Goal: Use online tool/utility: Utilize a website feature to perform a specific function

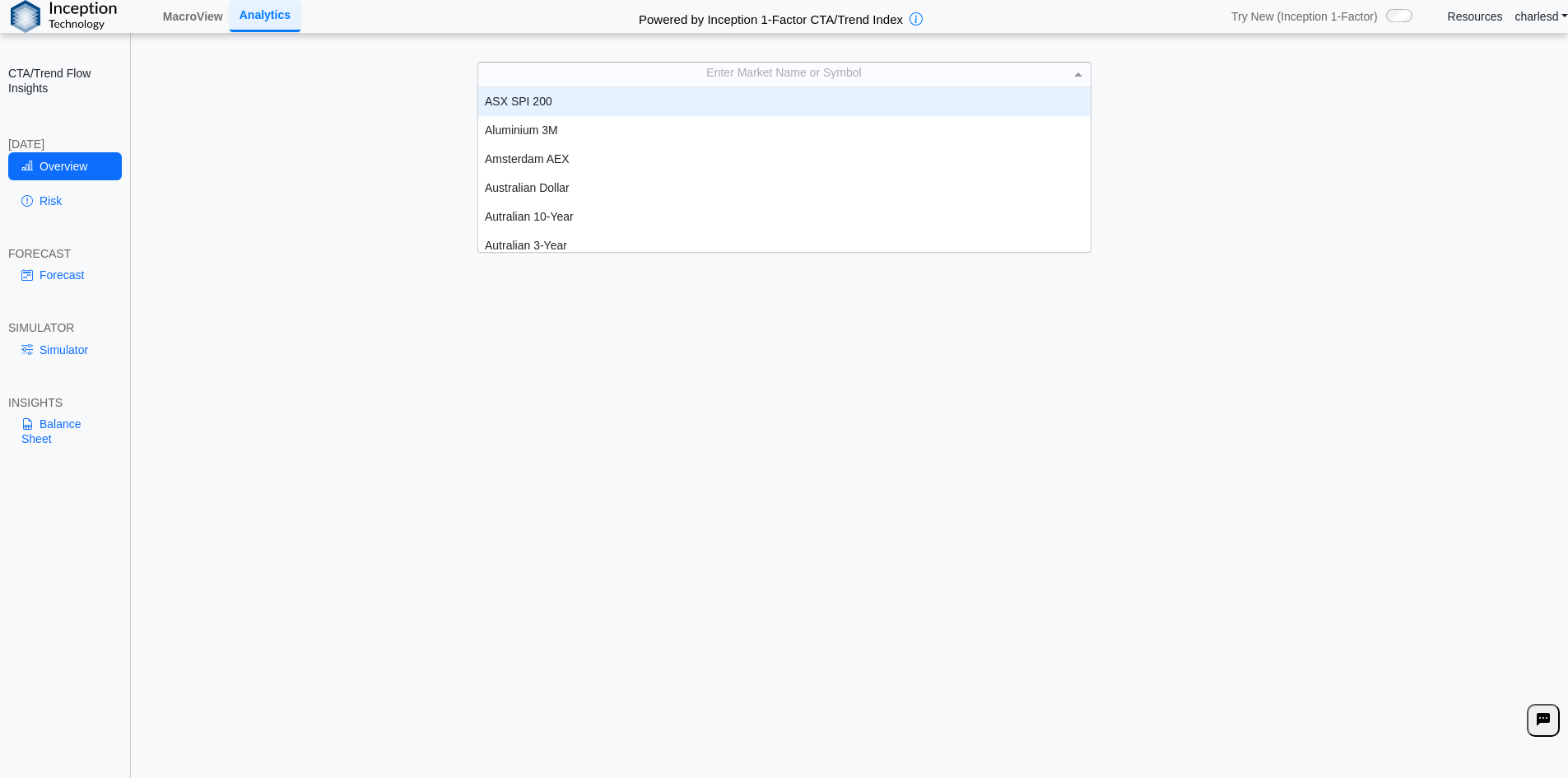
click at [637, 69] on div "Enter Market Name or Symbol" at bounding box center [784, 74] width 612 height 23
type input "***"
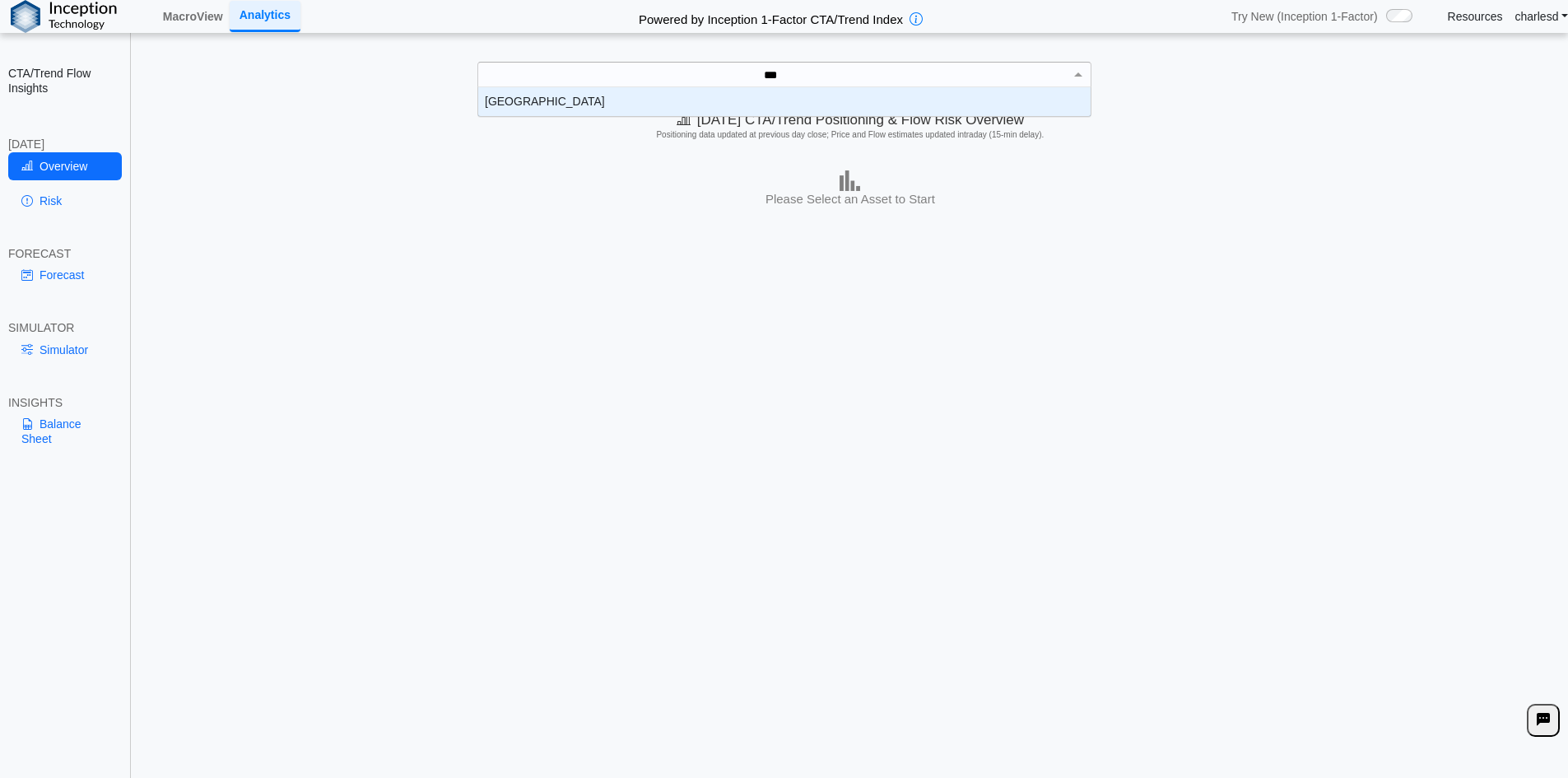
scroll to position [17, 600]
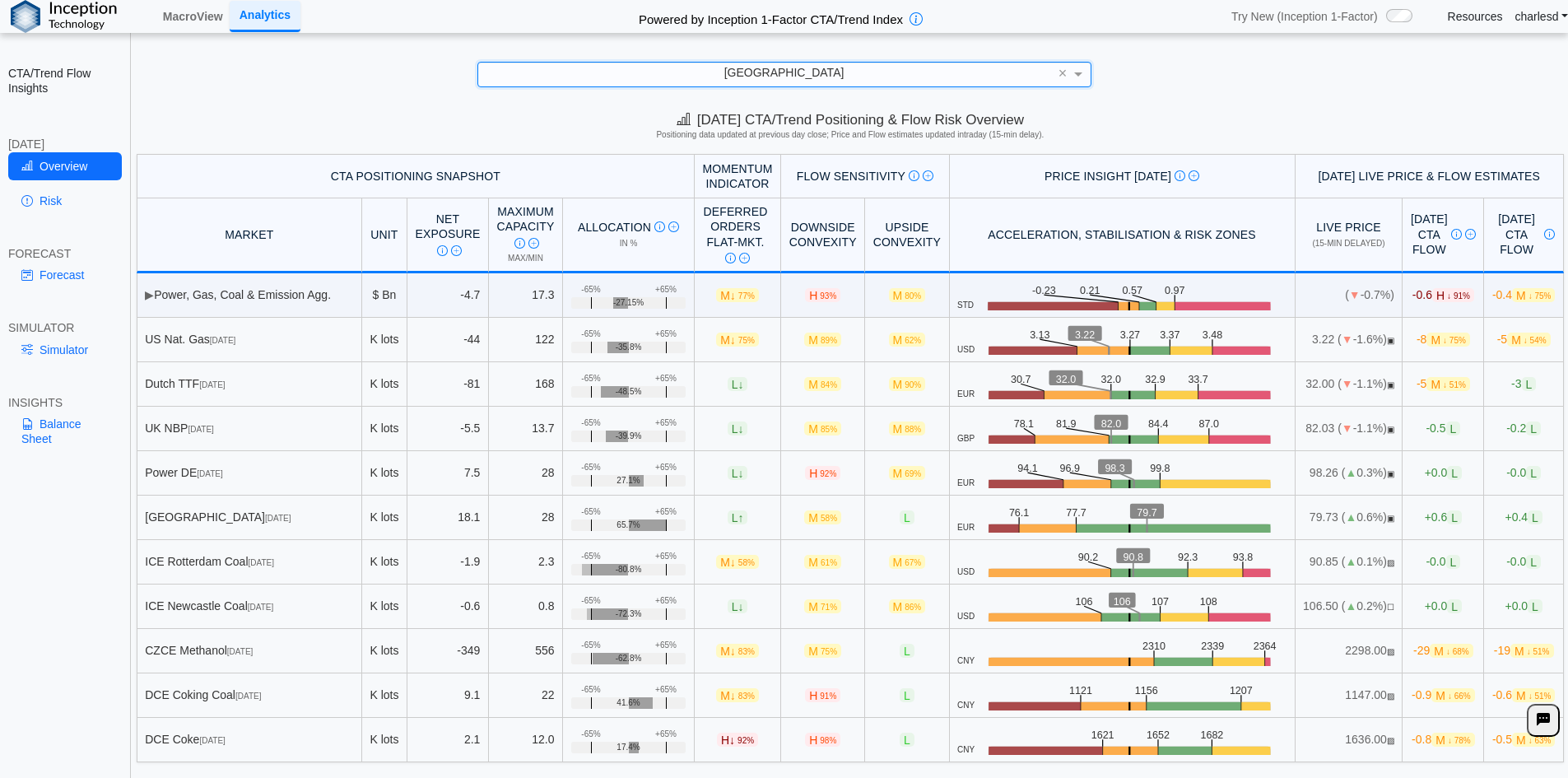
click at [73, 353] on link "Simulator" at bounding box center [65, 350] width 114 height 28
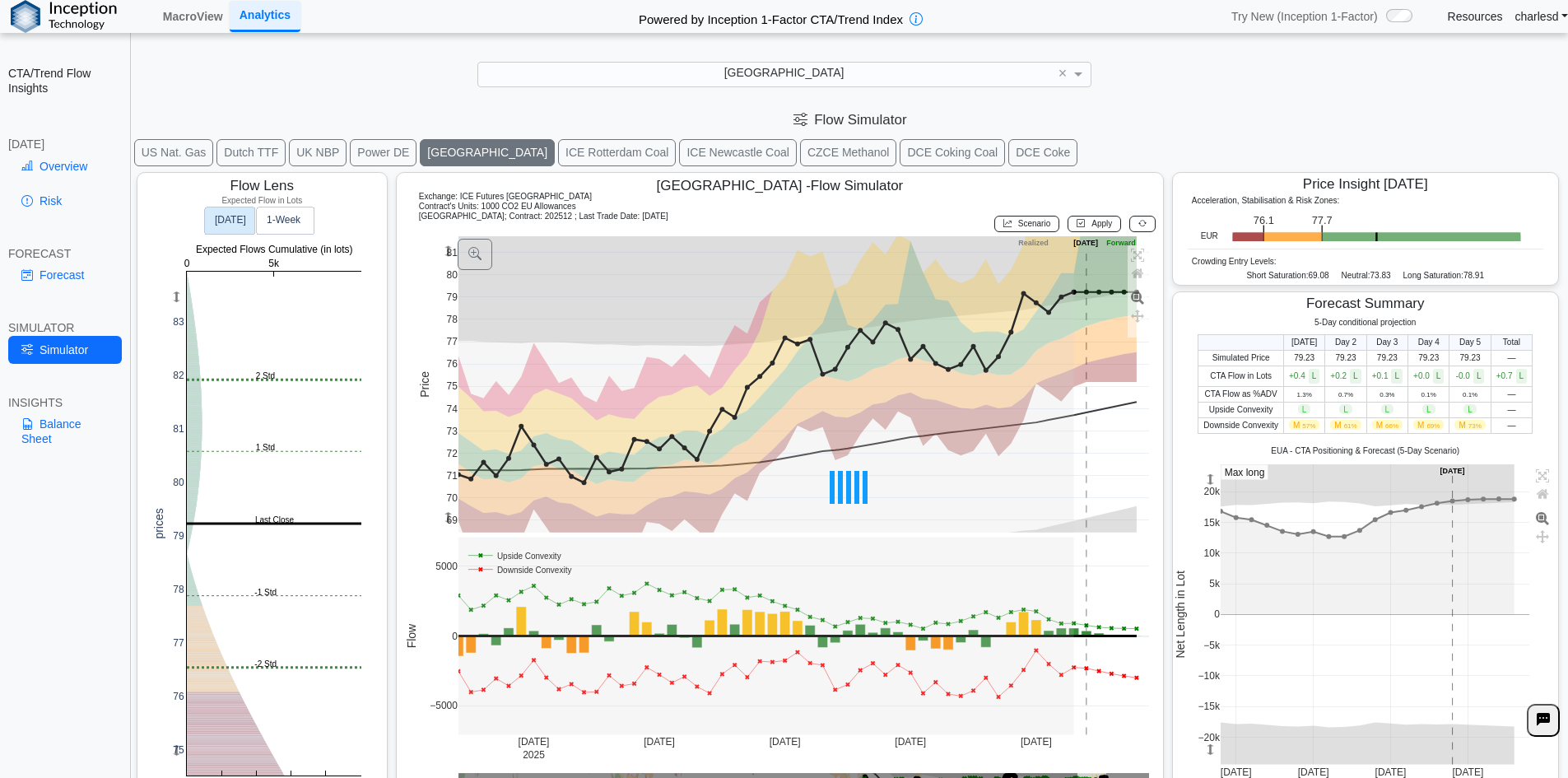
scroll to position [26, 0]
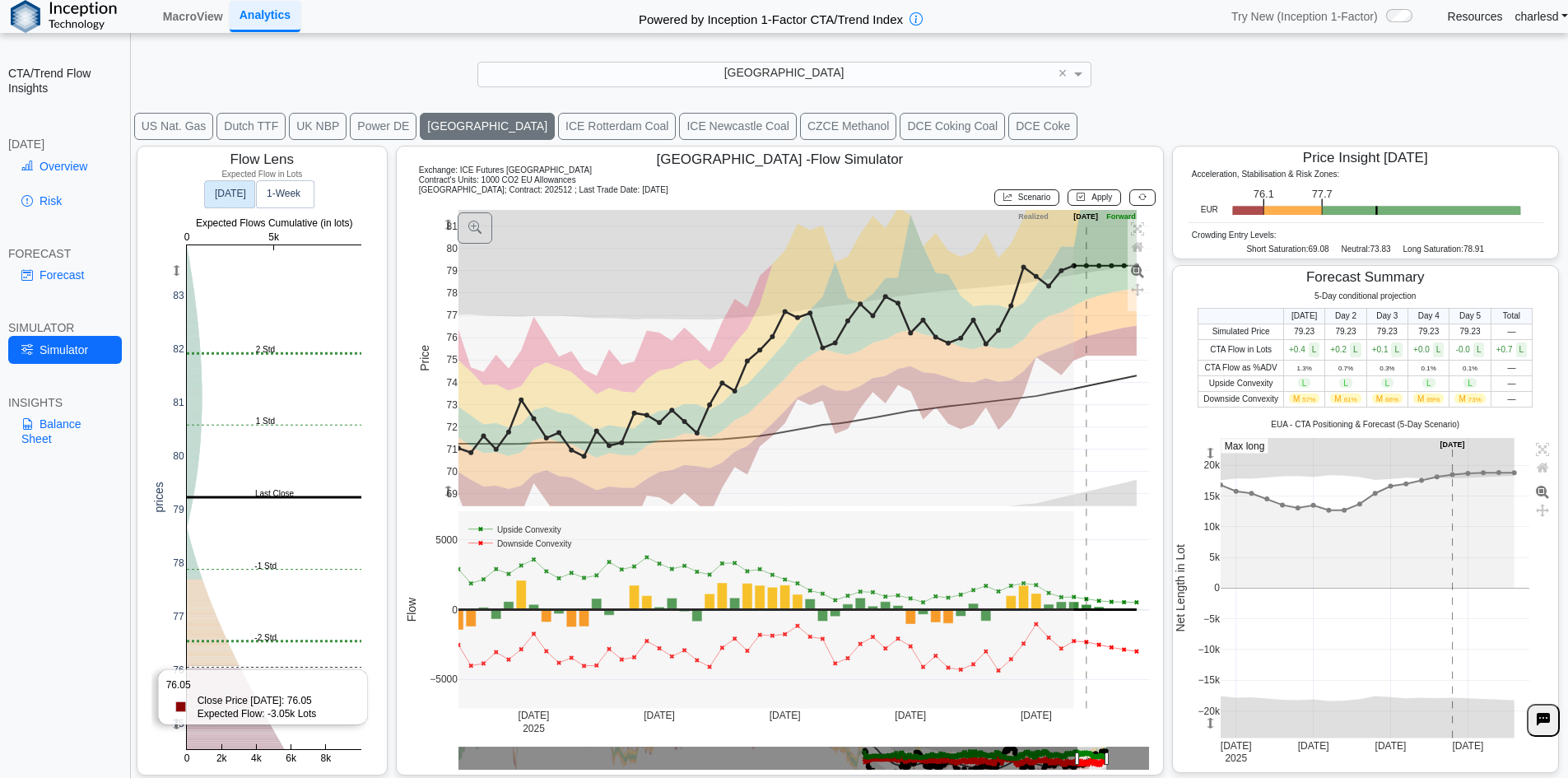
click at [235, 668] on rect at bounding box center [273, 497] width 175 height 504
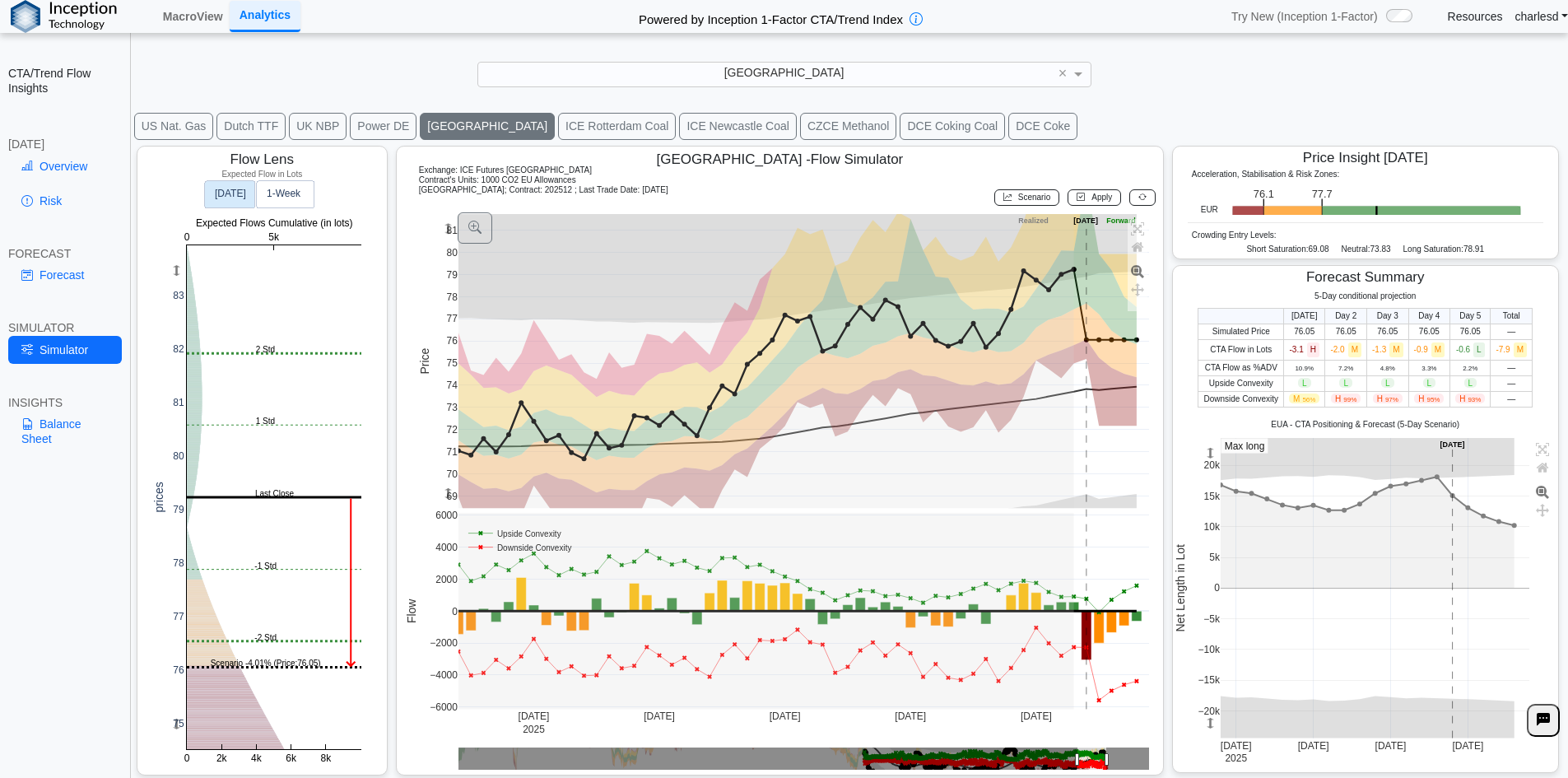
click at [375, 130] on button "Power DE" at bounding box center [383, 126] width 67 height 27
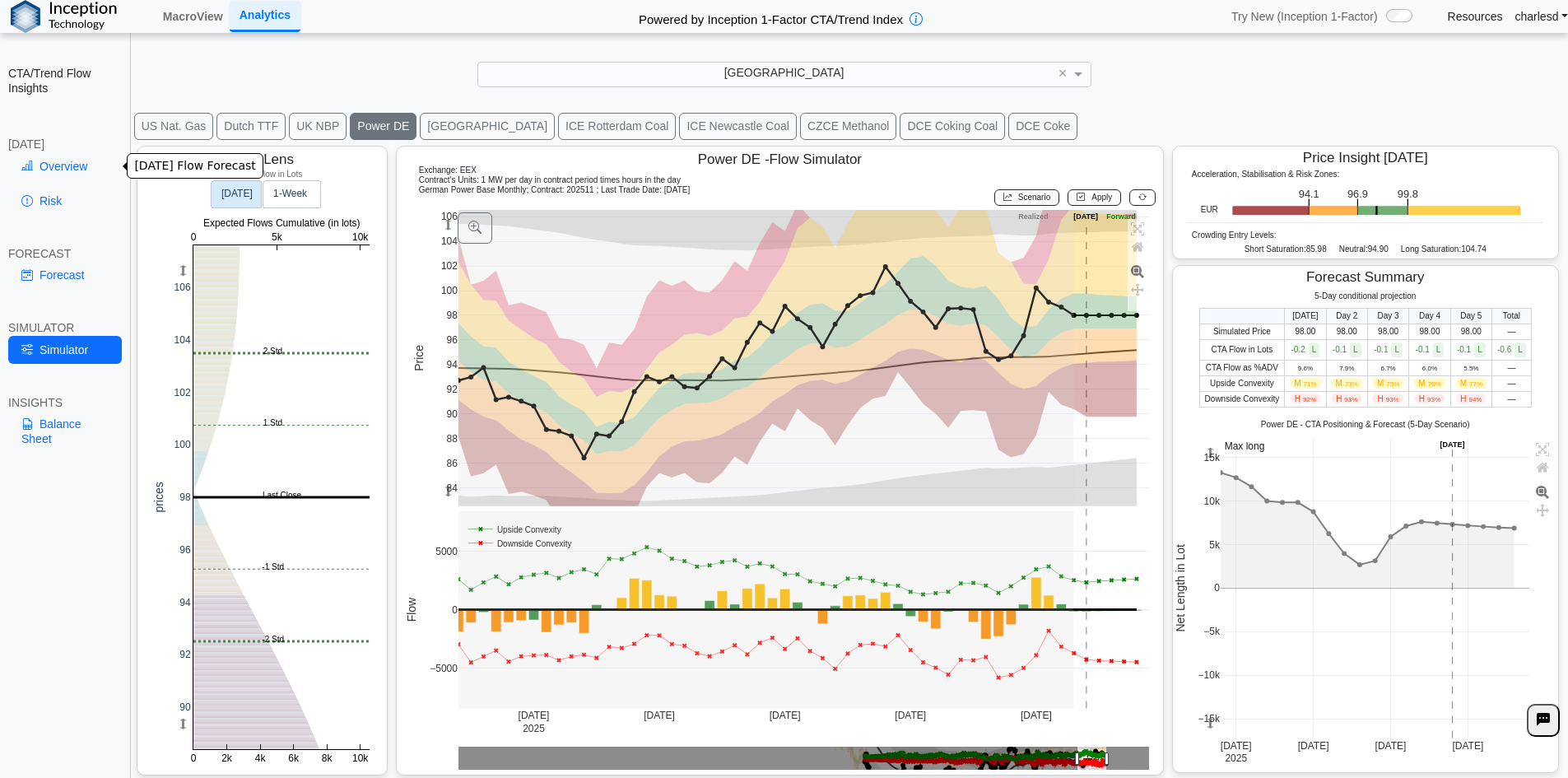
click at [44, 164] on link "Overview" at bounding box center [65, 166] width 114 height 28
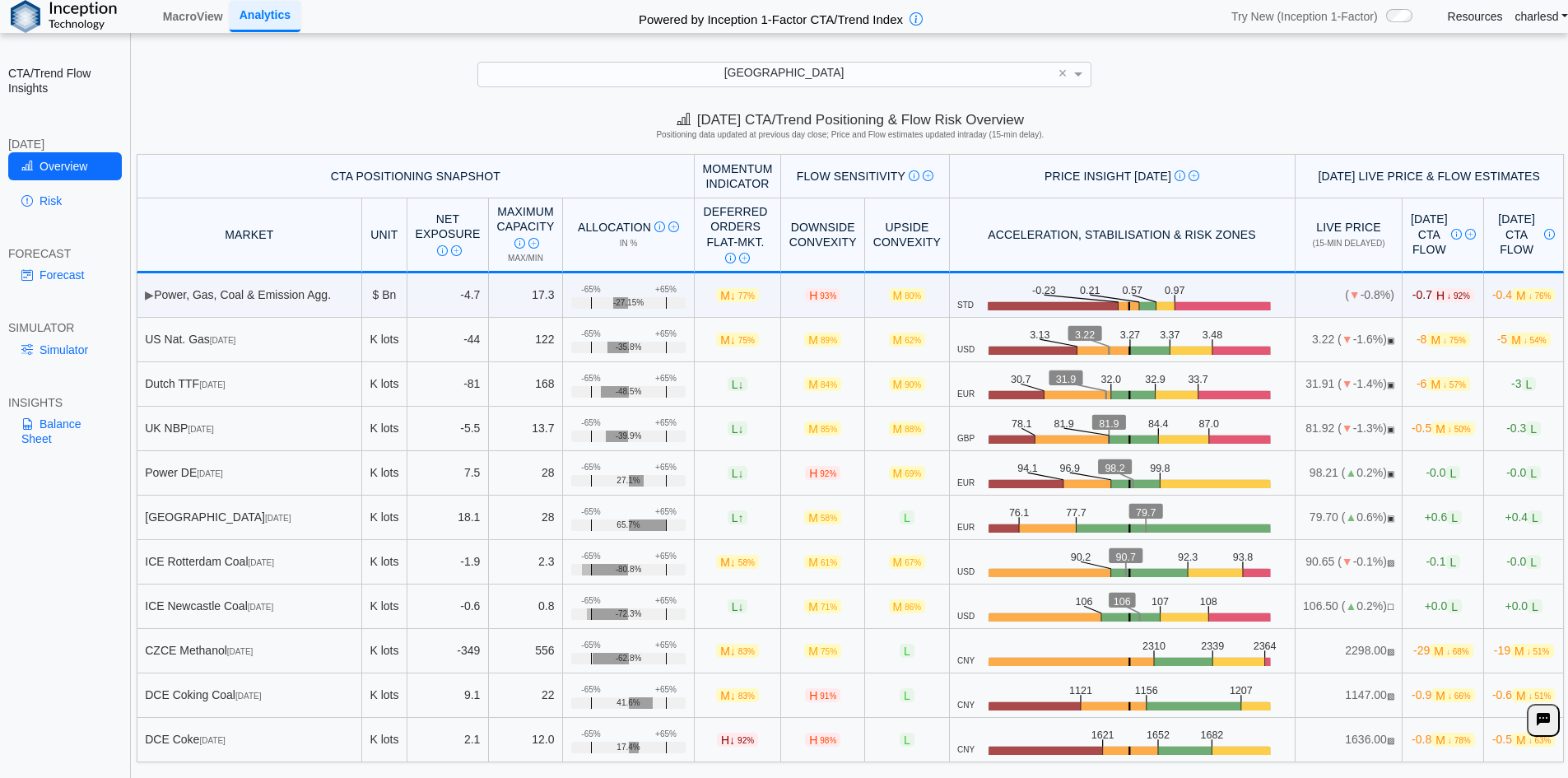
scroll to position [23, 0]
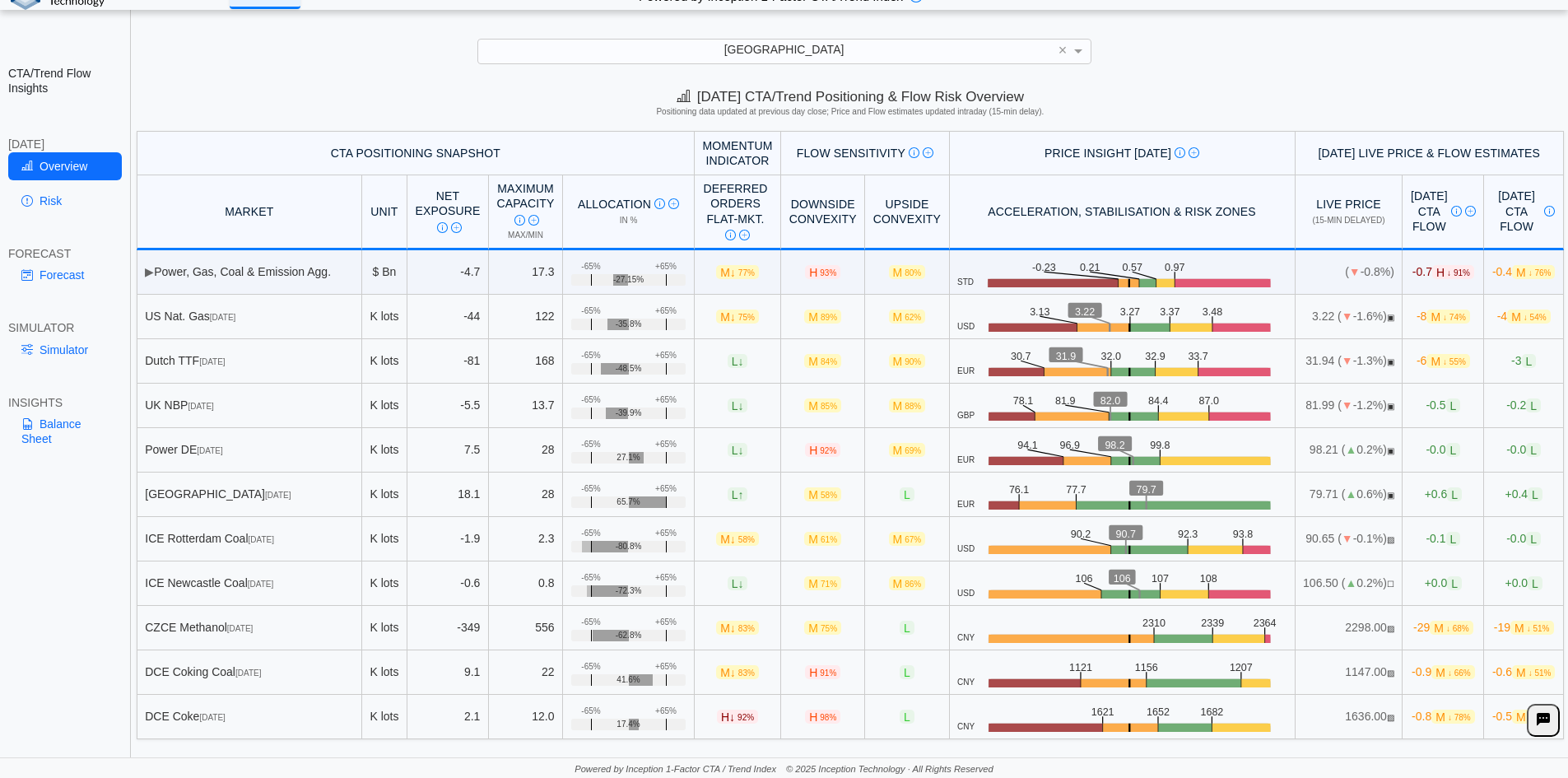
click at [43, 361] on link "Simulator" at bounding box center [65, 350] width 114 height 28
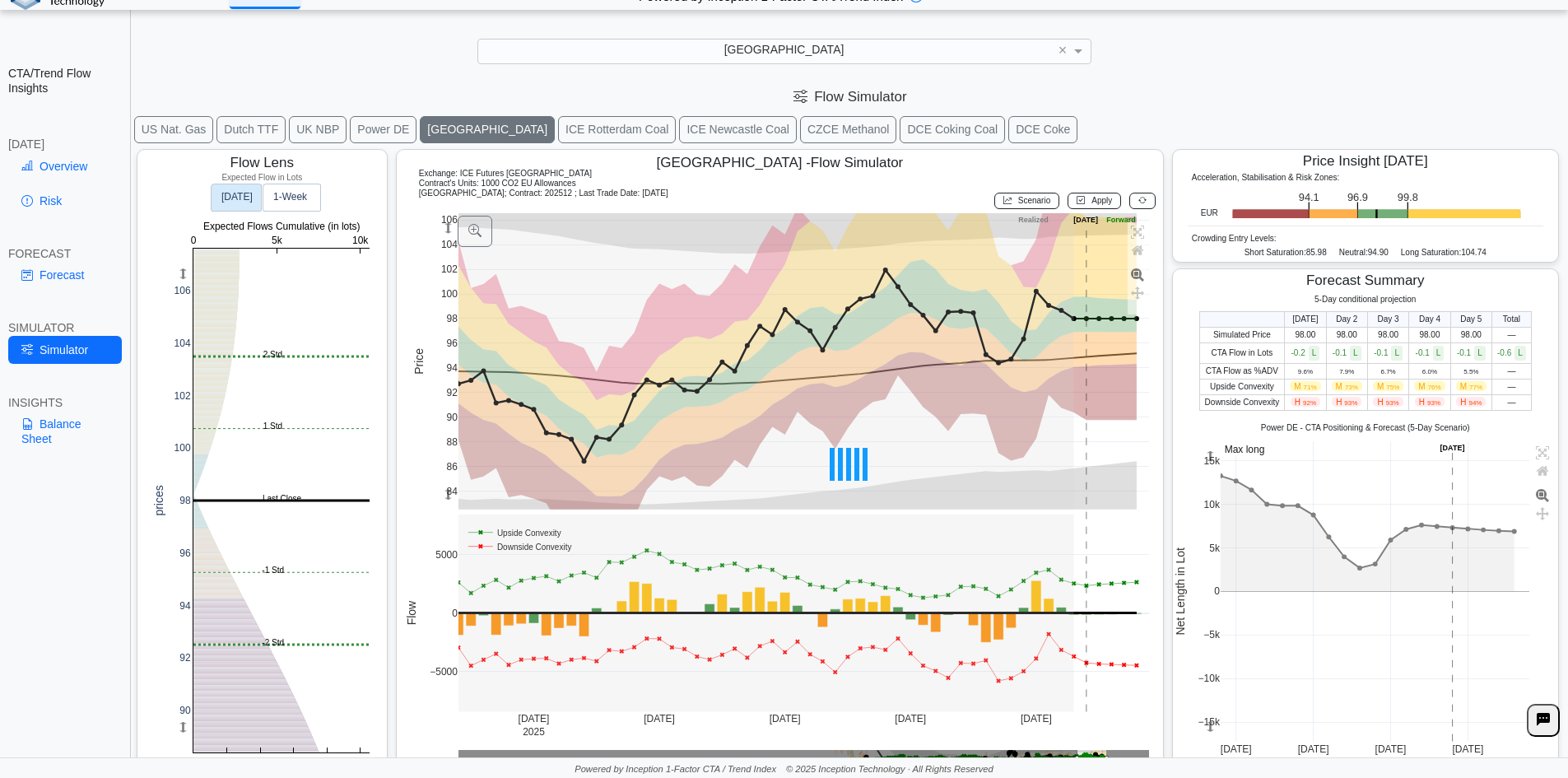
click at [253, 131] on button "Dutch TTF" at bounding box center [251, 130] width 69 height 27
click at [243, 122] on button "Dutch TTF" at bounding box center [251, 130] width 69 height 27
